Goal: Information Seeking & Learning: Learn about a topic

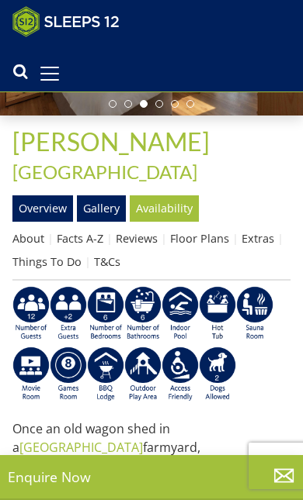
scroll to position [216, 0]
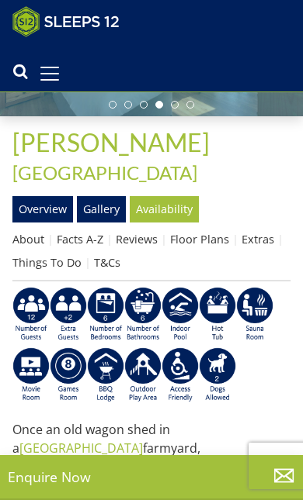
click at [44, 196] on link "Overview" at bounding box center [42, 209] width 61 height 26
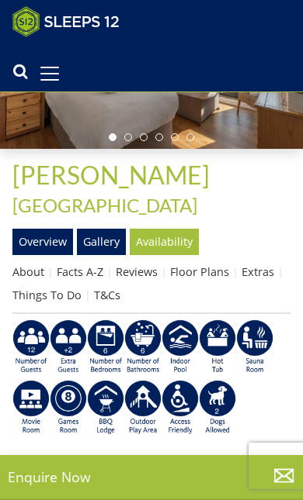
scroll to position [264, 0]
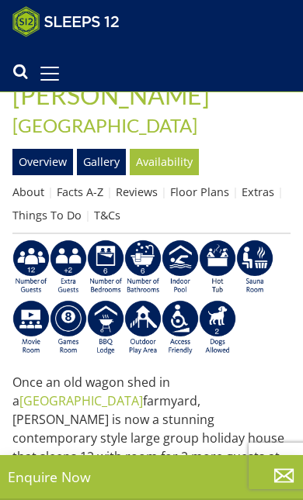
click at [265, 185] on link "Extras" at bounding box center [257, 192] width 33 height 15
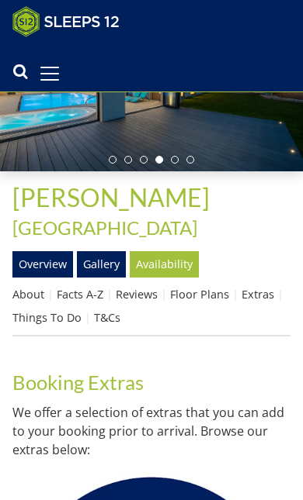
scroll to position [183, 0]
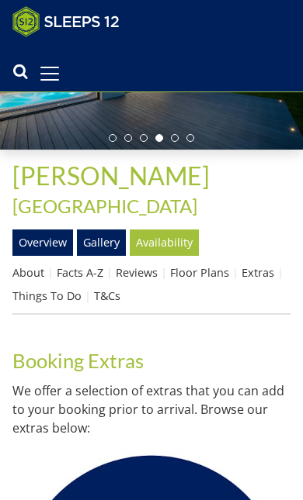
click at [75, 265] on link "Facts A-Z" at bounding box center [80, 272] width 47 height 15
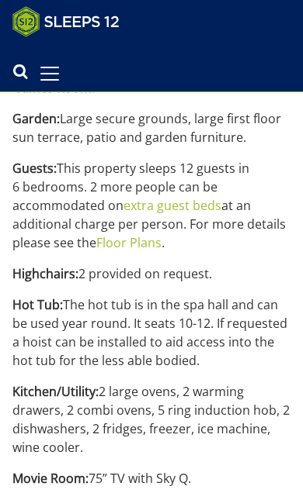
scroll to position [2117, 0]
